Goal: Transaction & Acquisition: Purchase product/service

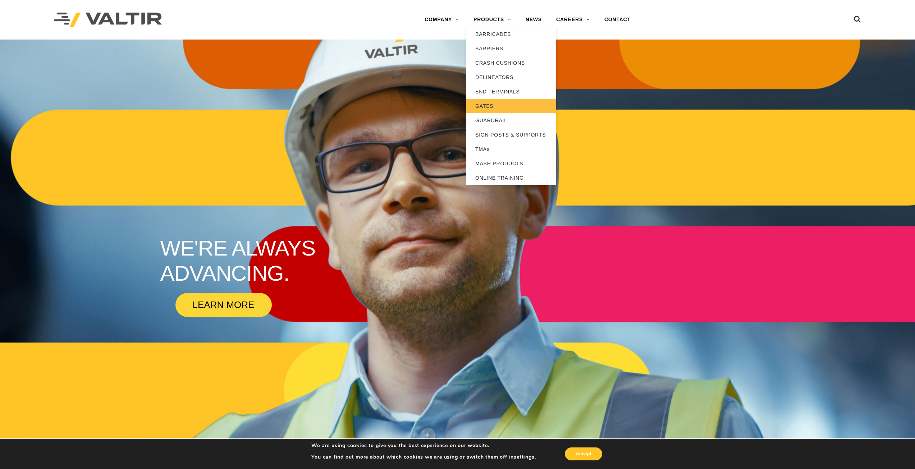
click at [505, 105] on link "GATES" at bounding box center [511, 106] width 90 height 14
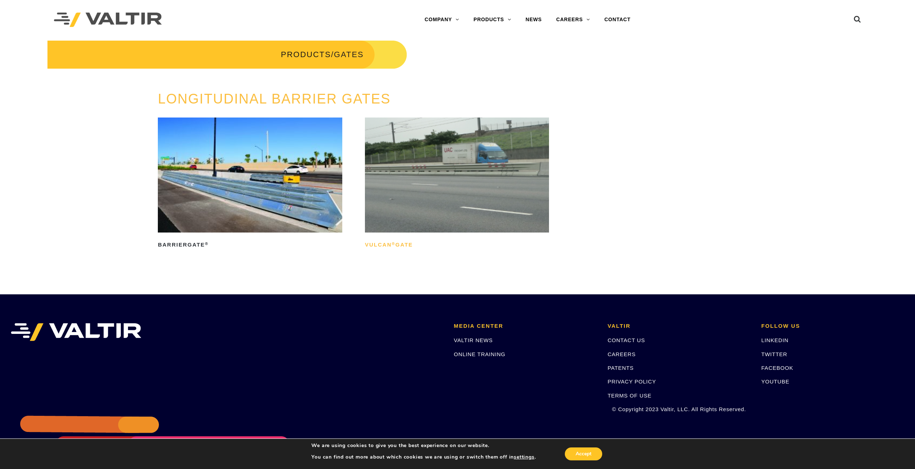
click at [400, 249] on h2 "Vulcan ® Gate" at bounding box center [457, 244] width 184 height 11
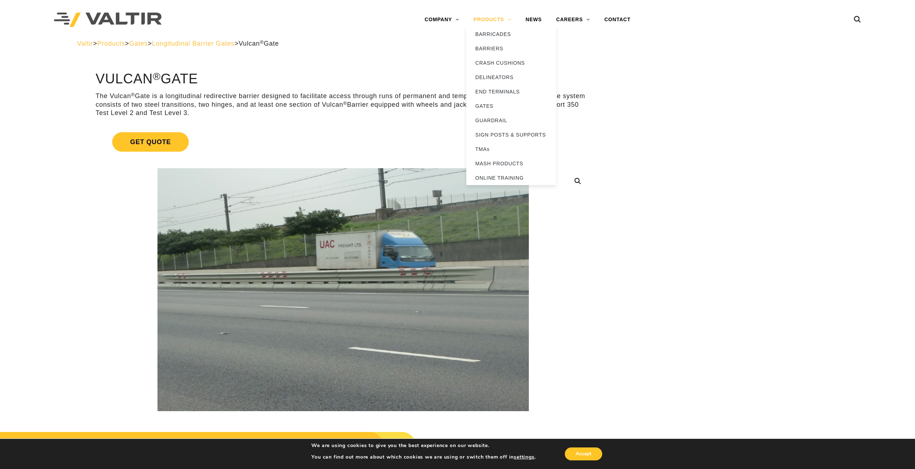
click at [506, 16] on link "PRODUCTS" at bounding box center [492, 20] width 52 height 14
